Goal: Task Accomplishment & Management: Use online tool/utility

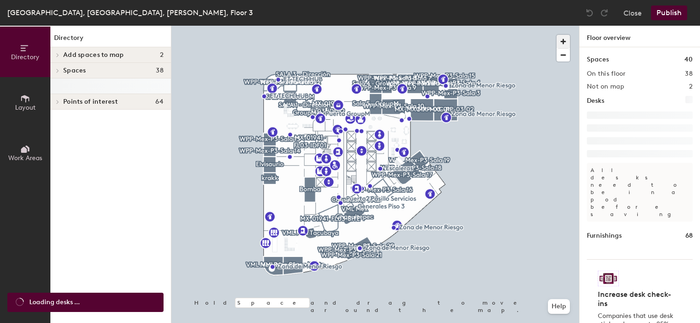
click at [561, 40] on span "button" at bounding box center [563, 41] width 13 height 13
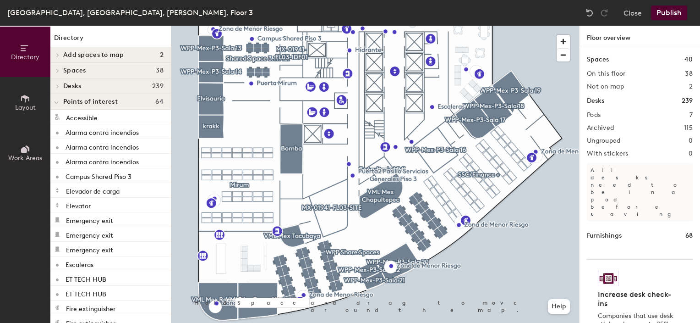
click at [418, 26] on div at bounding box center [375, 26] width 408 height 0
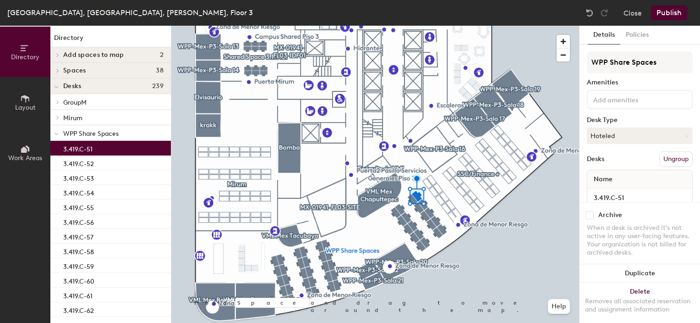
click at [589, 211] on input "checkbox" at bounding box center [590, 215] width 8 height 8
checkbox input "true"
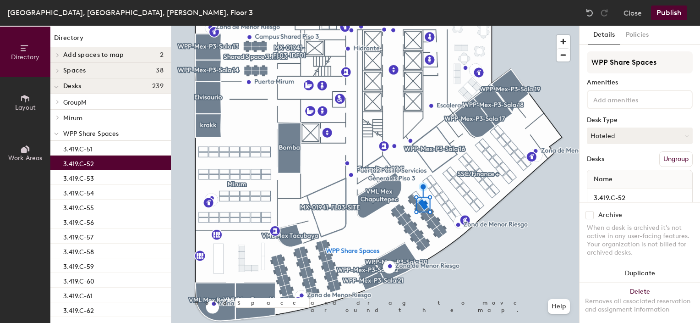
click at [592, 211] on input "checkbox" at bounding box center [590, 215] width 8 height 8
checkbox input "true"
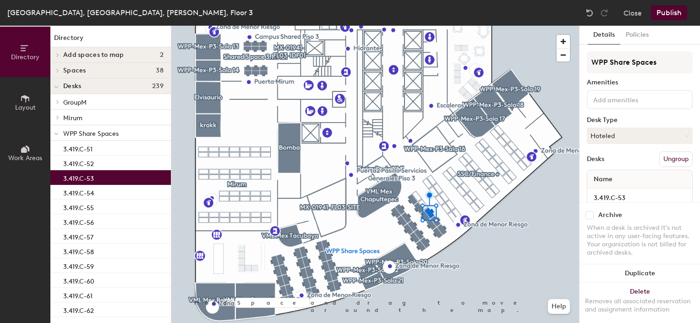
click at [588, 211] on input "checkbox" at bounding box center [590, 215] width 8 height 8
checkbox input "true"
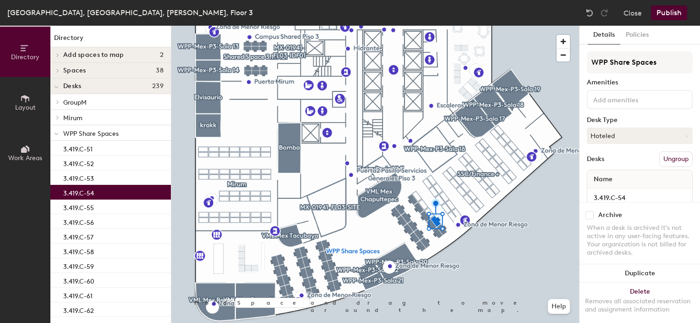
click at [589, 211] on input "checkbox" at bounding box center [590, 215] width 8 height 8
checkbox input "true"
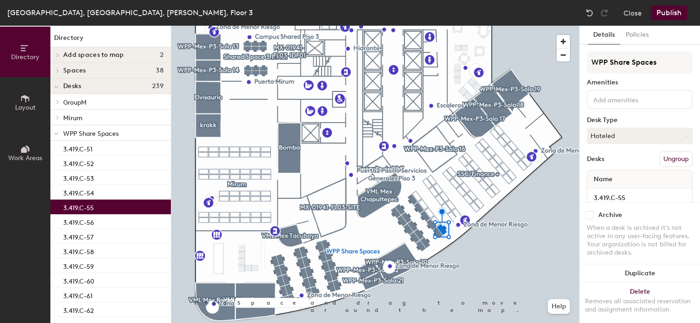
click at [590, 211] on input "checkbox" at bounding box center [590, 215] width 8 height 8
checkbox input "true"
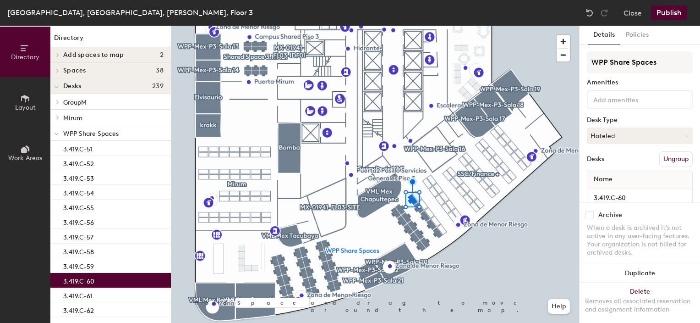
click at [590, 211] on input "checkbox" at bounding box center [590, 215] width 8 height 8
checkbox input "true"
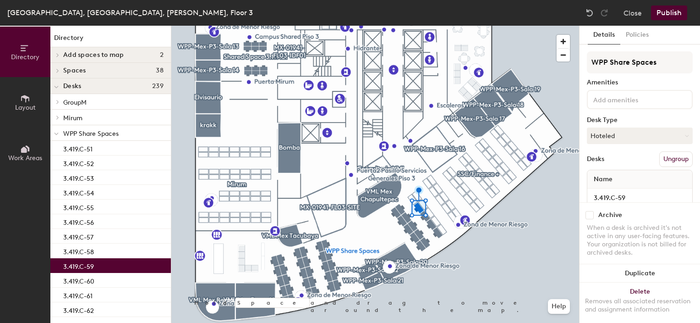
click at [589, 211] on input "checkbox" at bounding box center [590, 215] width 8 height 8
checkbox input "true"
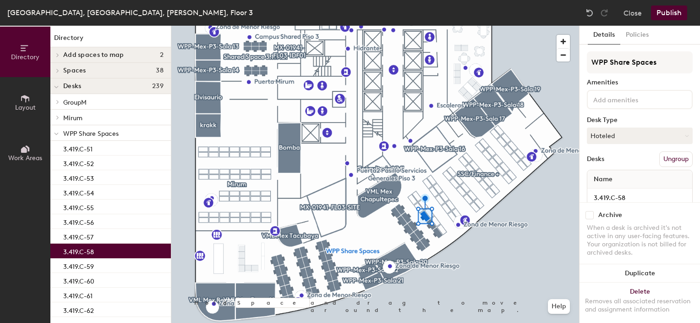
click at [589, 211] on input "checkbox" at bounding box center [590, 215] width 8 height 8
checkbox input "true"
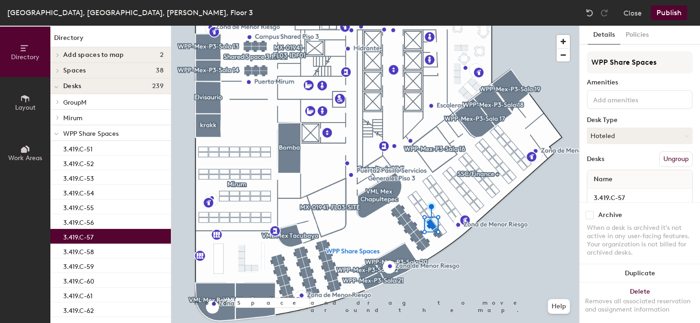
click at [589, 211] on input "checkbox" at bounding box center [590, 215] width 8 height 8
checkbox input "true"
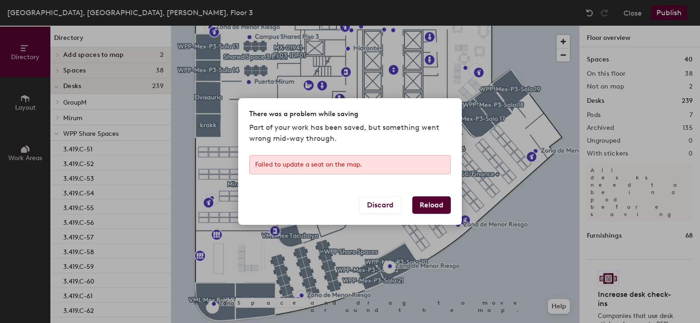
click at [439, 207] on button "Reload" at bounding box center [431, 204] width 38 height 17
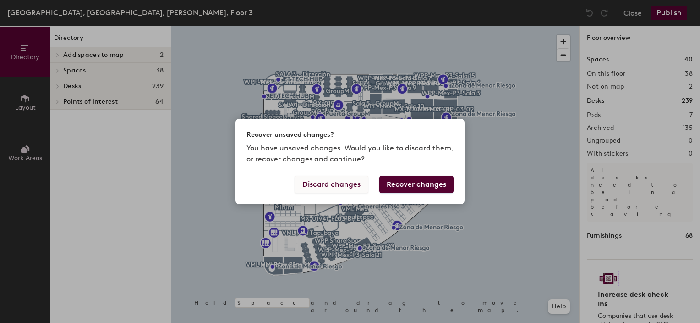
click at [348, 183] on button "Discard changes" at bounding box center [332, 184] width 74 height 17
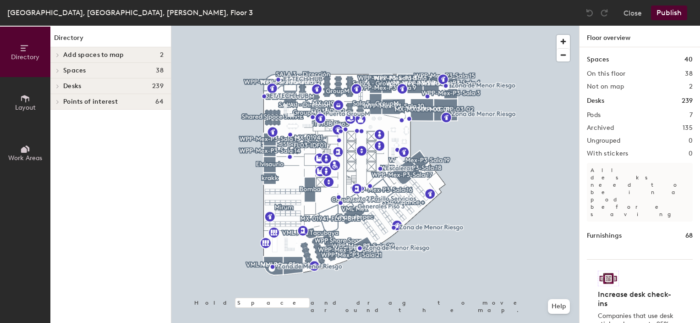
click at [668, 11] on button "Publish" at bounding box center [669, 12] width 36 height 15
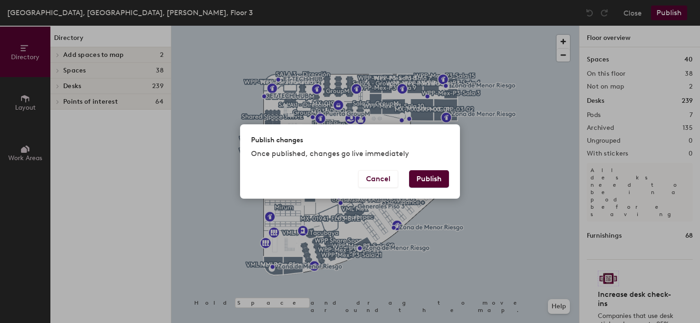
click at [429, 178] on button "Publish" at bounding box center [429, 178] width 40 height 17
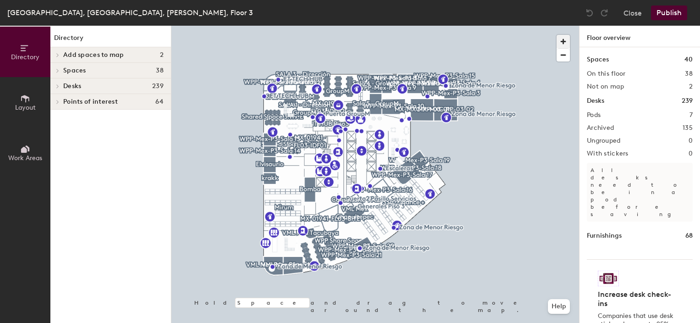
click at [562, 40] on span "button" at bounding box center [563, 41] width 13 height 13
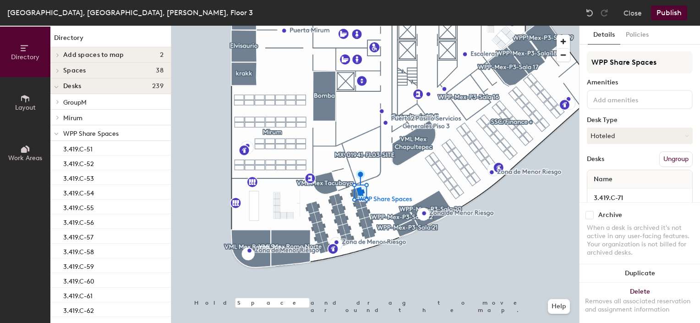
click at [589, 211] on input "checkbox" at bounding box center [590, 215] width 8 height 8
checkbox input "true"
click at [589, 211] on input "checkbox" at bounding box center [590, 215] width 8 height 8
checkbox input "true"
click at [588, 211] on input "checkbox" at bounding box center [590, 215] width 8 height 8
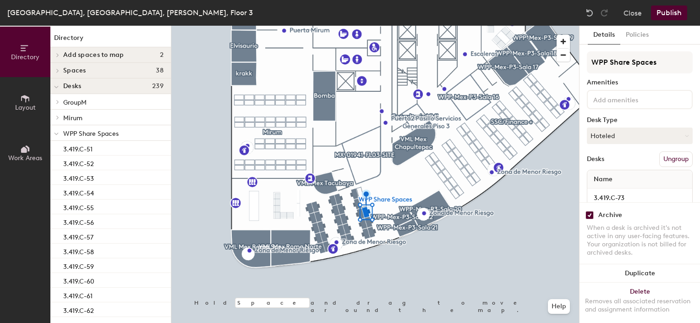
checkbox input "true"
click at [589, 211] on input "checkbox" at bounding box center [590, 215] width 8 height 8
checkbox input "true"
click at [586, 211] on input "checkbox" at bounding box center [590, 215] width 8 height 8
checkbox input "true"
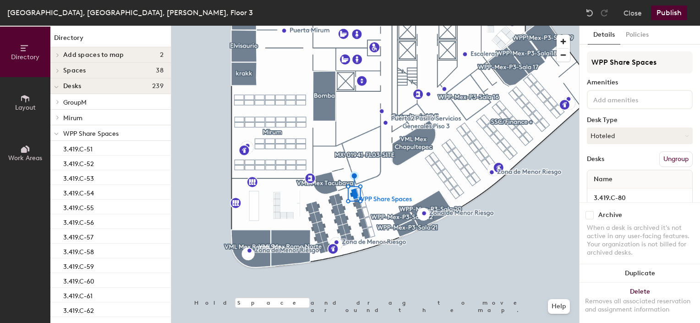
click at [590, 211] on input "checkbox" at bounding box center [590, 215] width 8 height 8
checkbox input "true"
click at [589, 211] on input "checkbox" at bounding box center [590, 215] width 8 height 8
checkbox input "true"
click at [588, 211] on input "checkbox" at bounding box center [590, 215] width 8 height 8
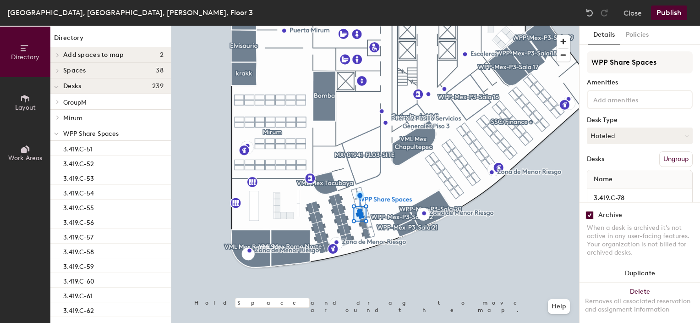
checkbox input "true"
click at [592, 211] on input "checkbox" at bounding box center [590, 215] width 8 height 8
checkbox input "true"
click at [588, 211] on input "checkbox" at bounding box center [590, 215] width 8 height 8
checkbox input "true"
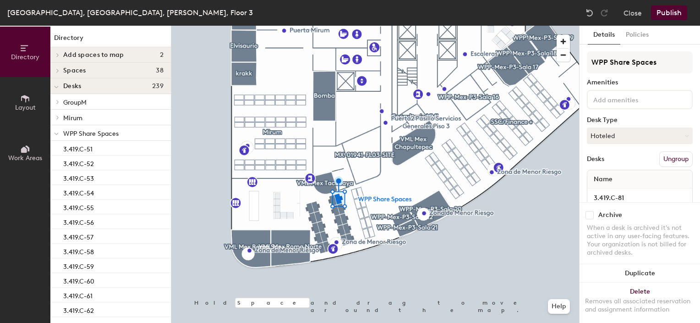
click at [590, 211] on input "checkbox" at bounding box center [590, 215] width 8 height 8
checkbox input "true"
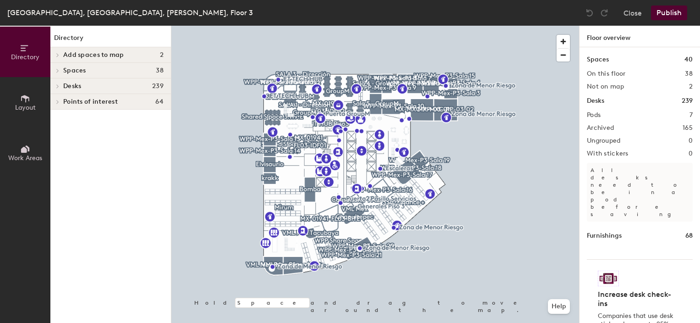
click at [59, 84] on icon at bounding box center [58, 86] width 4 height 5
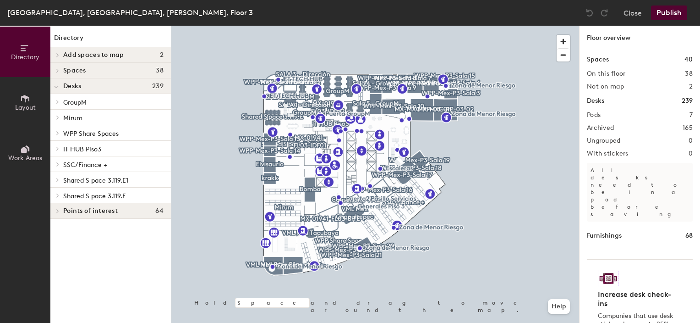
click at [103, 131] on span "WPP Share Spaces" at bounding box center [90, 134] width 55 height 8
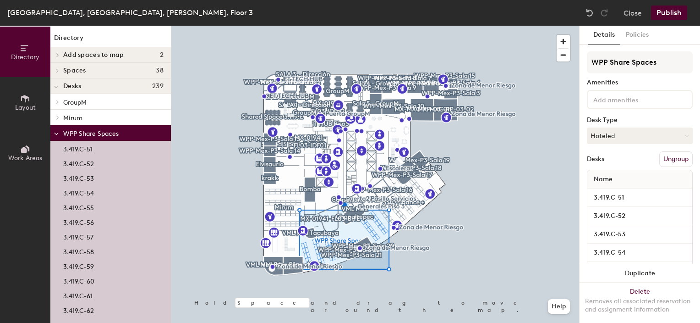
click at [58, 133] on icon at bounding box center [56, 134] width 5 height 4
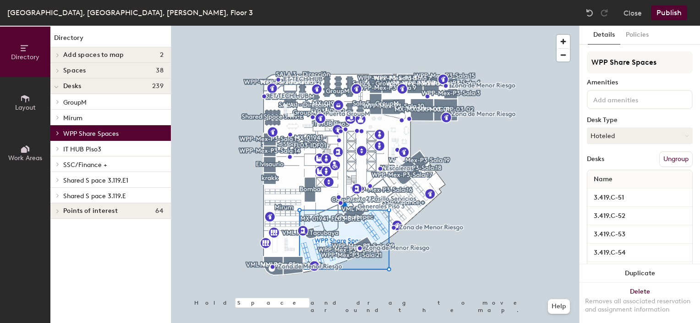
click at [84, 99] on span "GroupM" at bounding box center [74, 103] width 23 height 8
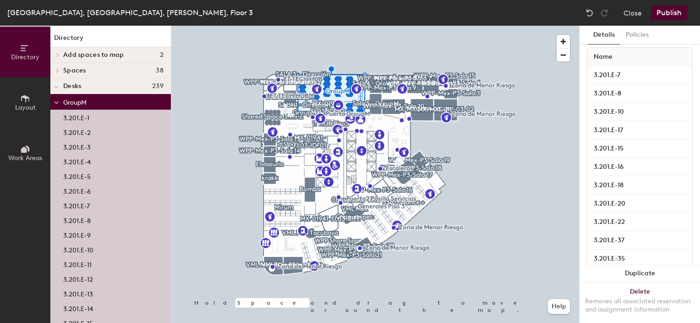
scroll to position [180, 0]
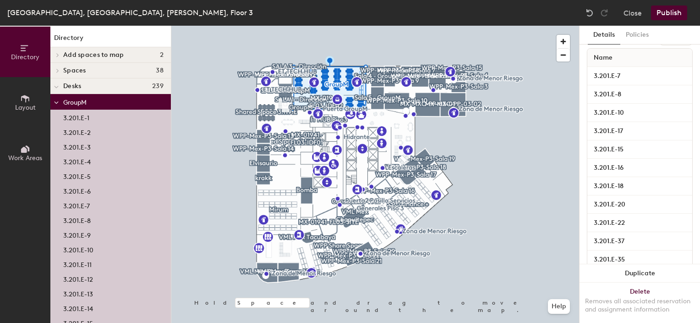
click at [56, 101] on span at bounding box center [56, 103] width 5 height 8
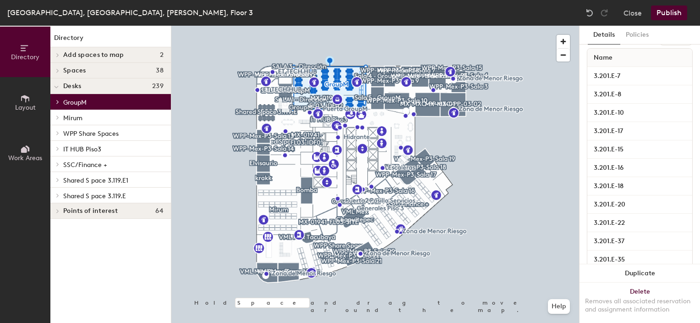
click at [60, 133] on icon at bounding box center [58, 133] width 4 height 5
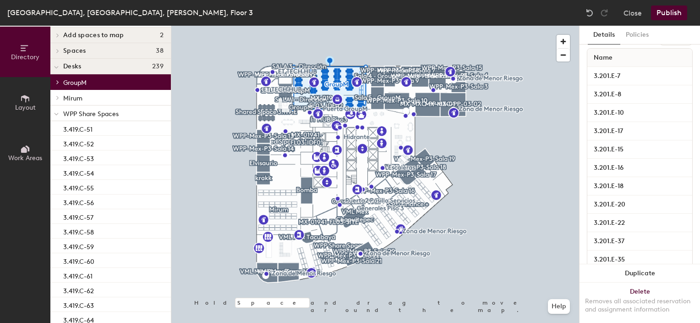
scroll to position [0, 0]
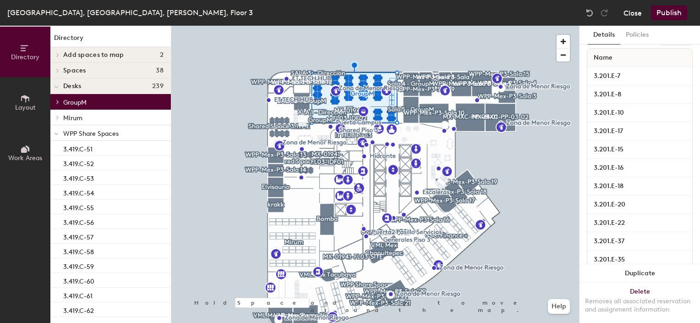
click at [634, 14] on button "Close" at bounding box center [633, 12] width 18 height 15
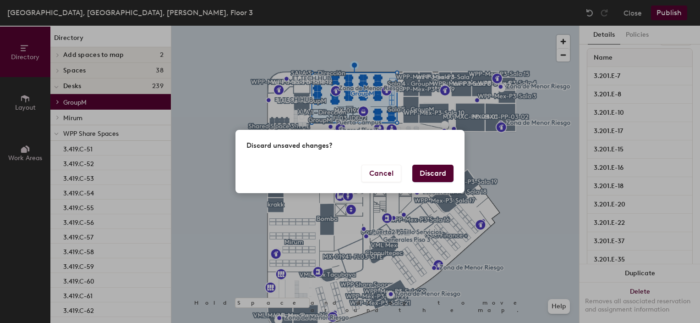
click at [431, 174] on button "Discard" at bounding box center [432, 173] width 41 height 17
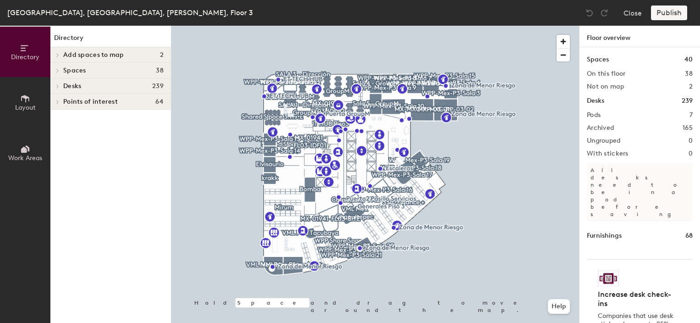
click at [71, 84] on span "Desks" at bounding box center [72, 85] width 18 height 7
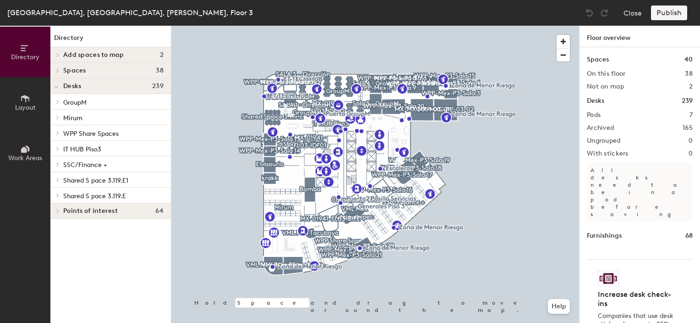
click at [67, 85] on span "Desks" at bounding box center [72, 85] width 18 height 7
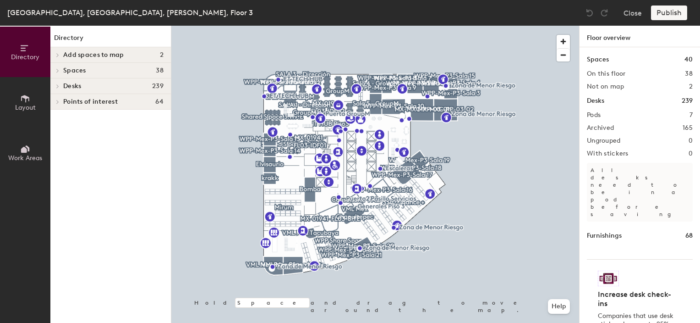
click at [68, 71] on span "Spaces" at bounding box center [74, 70] width 23 height 7
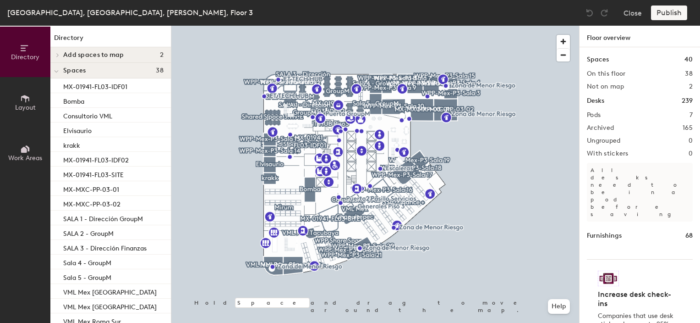
click at [56, 73] on icon at bounding box center [56, 72] width 5 height 4
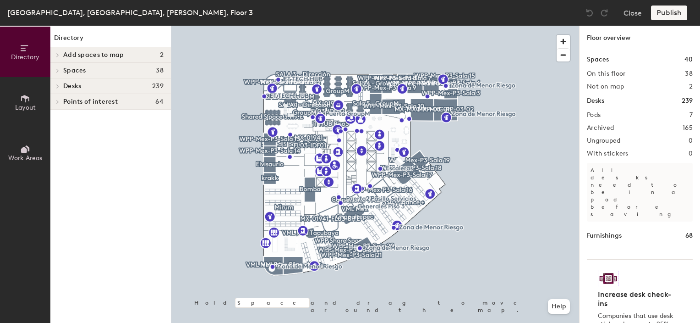
click at [64, 85] on span "Desks" at bounding box center [72, 85] width 18 height 7
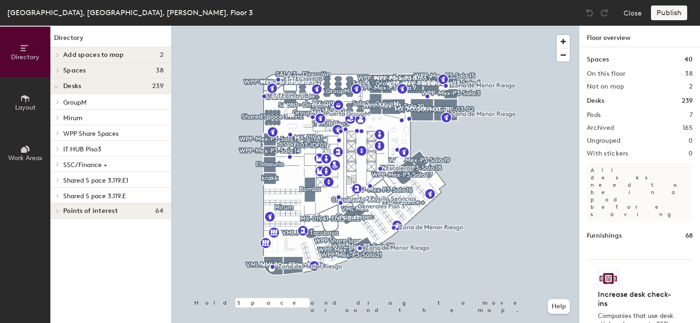
click at [105, 180] on span "Shared S pace 3.119.E1" at bounding box center [95, 180] width 65 height 8
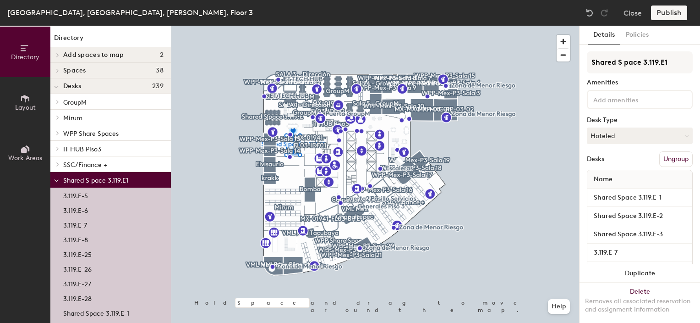
click at [55, 178] on span at bounding box center [56, 180] width 5 height 8
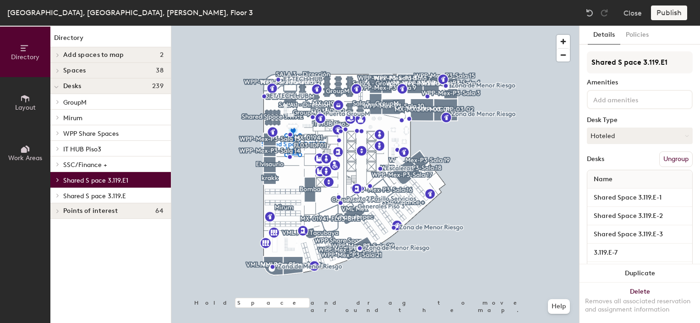
click at [78, 82] on span "Desks" at bounding box center [72, 85] width 18 height 7
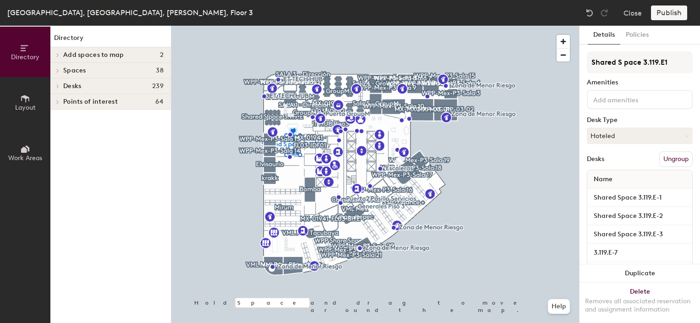
click at [78, 82] on span "Desks" at bounding box center [72, 85] width 18 height 7
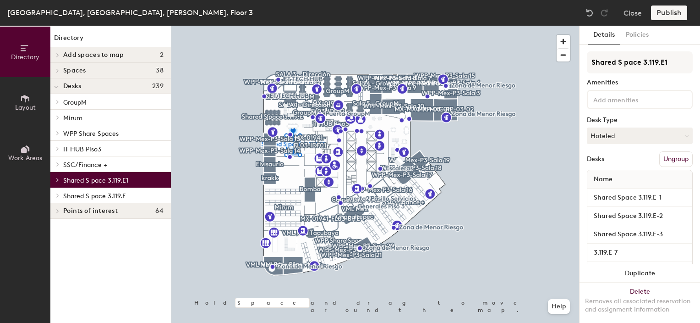
click at [19, 49] on button "Directory" at bounding box center [25, 52] width 50 height 50
click at [66, 88] on span "Desks" at bounding box center [72, 85] width 18 height 7
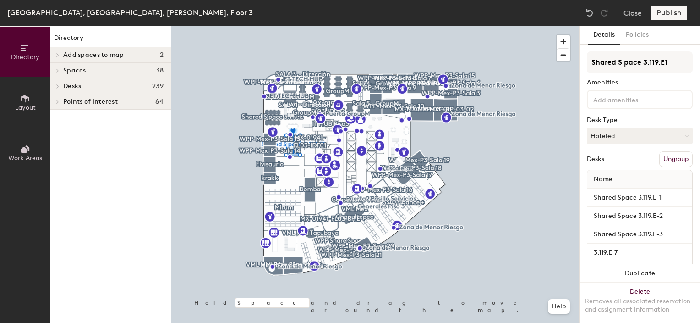
click at [162, 84] on span "239" at bounding box center [157, 85] width 11 height 7
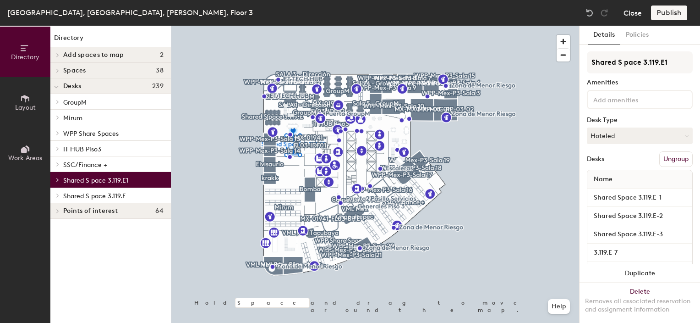
click at [632, 11] on button "Close" at bounding box center [633, 12] width 18 height 15
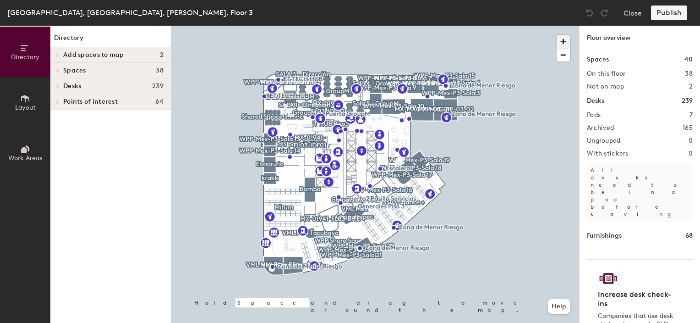
click at [563, 41] on span "button" at bounding box center [563, 41] width 13 height 13
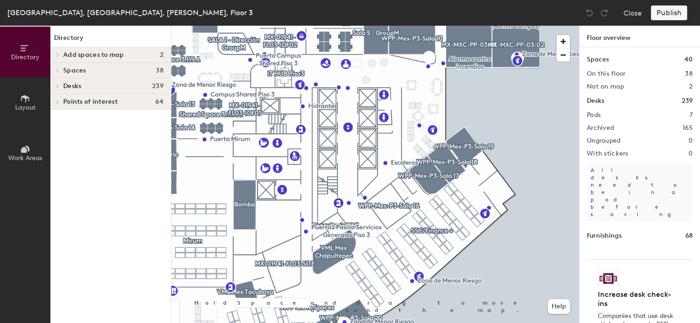
click at [587, 223] on div "Directory Layout Work Areas Directory Add spaces to map 2 Asteroide Campus Shar…" at bounding box center [350, 174] width 700 height 297
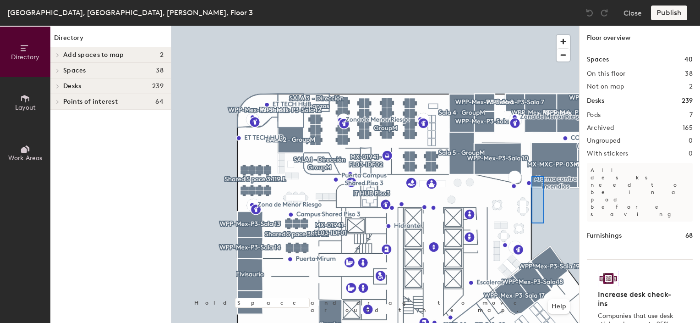
click at [532, 26] on div at bounding box center [375, 26] width 408 height 0
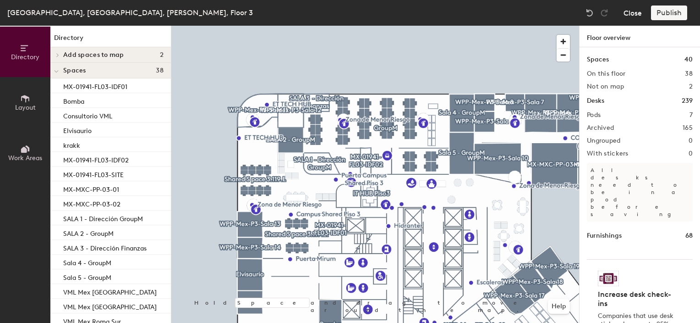
click at [624, 9] on button "Close" at bounding box center [633, 12] width 18 height 15
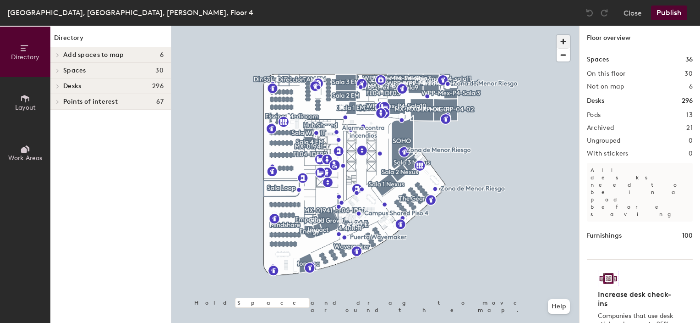
click at [563, 43] on span "button" at bounding box center [563, 41] width 13 height 13
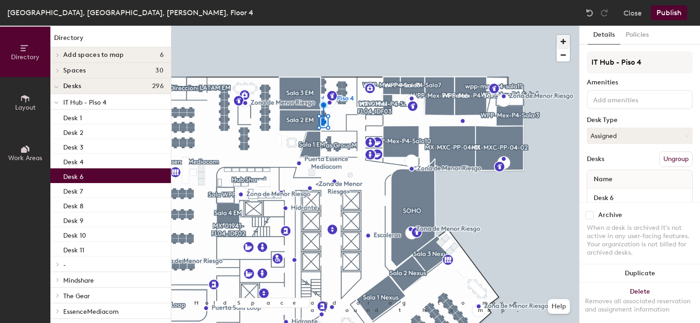
click at [514, 26] on div at bounding box center [375, 26] width 408 height 0
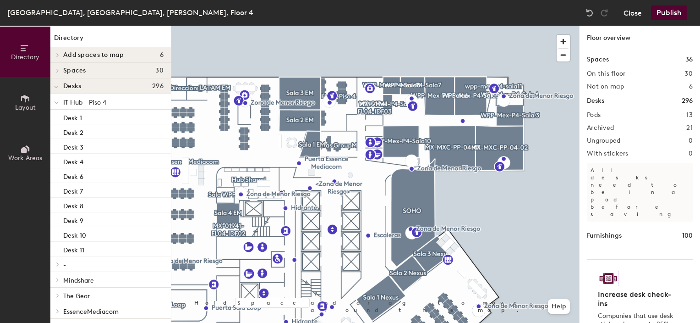
click at [633, 17] on button "Close" at bounding box center [633, 12] width 18 height 15
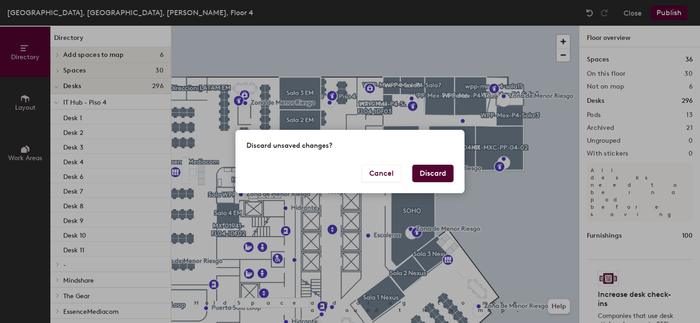
click at [427, 172] on button "Discard" at bounding box center [432, 173] width 41 height 17
